Goal: Information Seeking & Learning: Learn about a topic

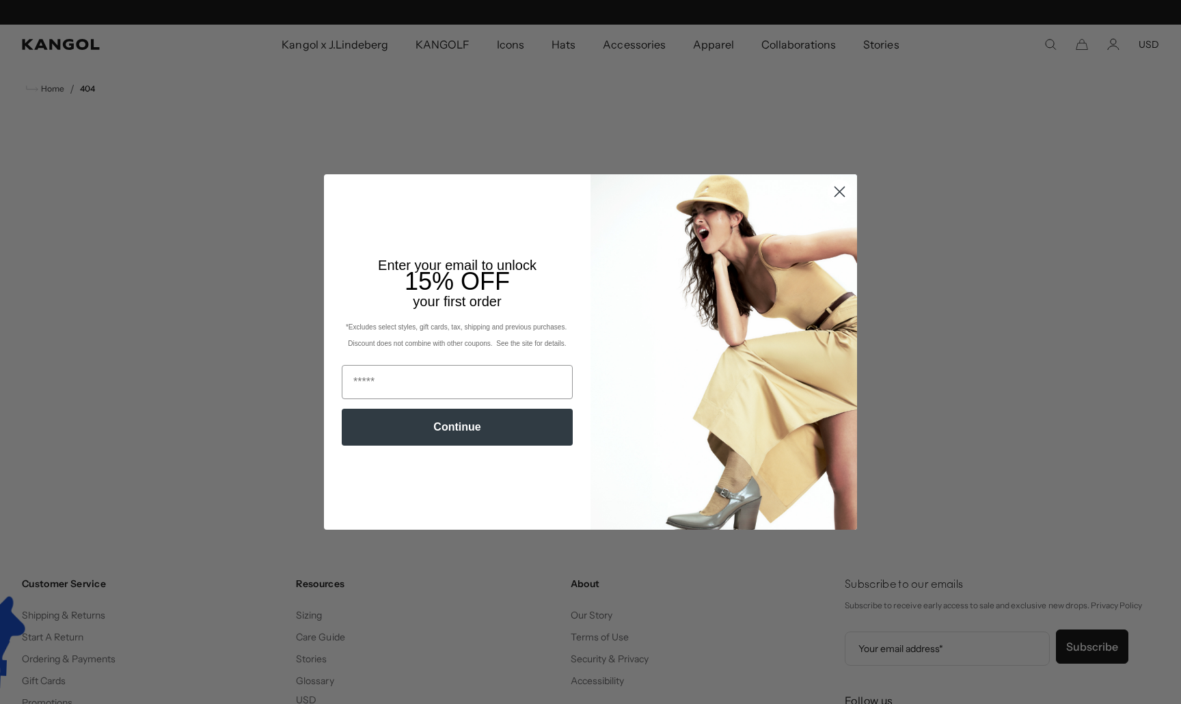
scroll to position [0, 282]
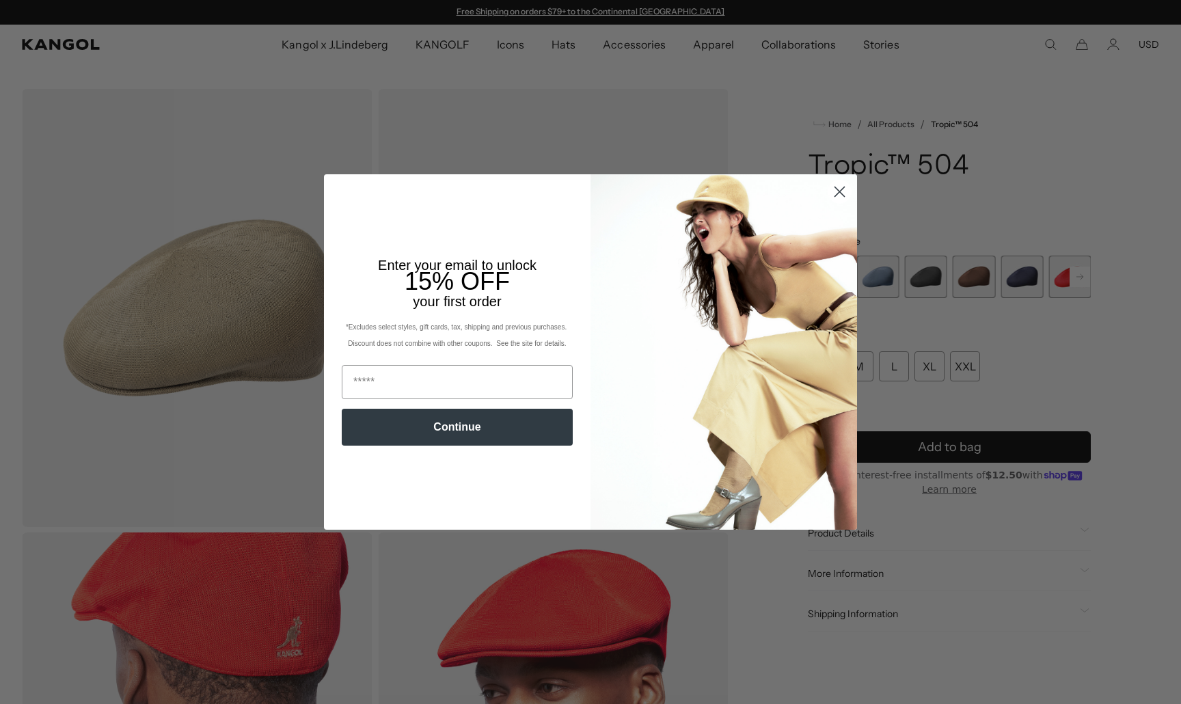
scroll to position [0, 282]
